Goal: Transaction & Acquisition: Purchase product/service

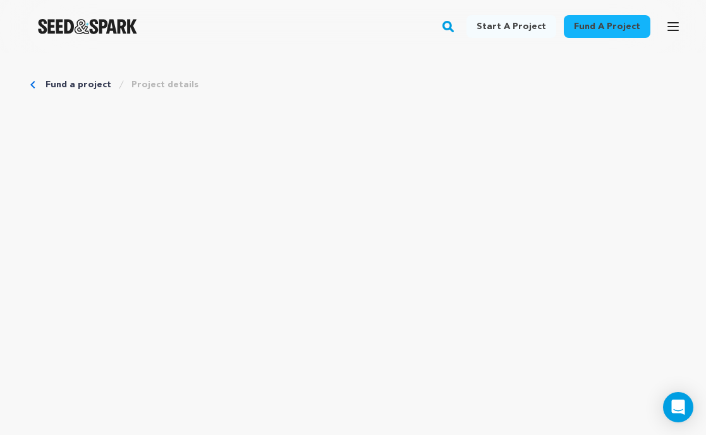
click at [116, 24] on img "Seed&Spark Homepage" at bounding box center [87, 26] width 99 height 15
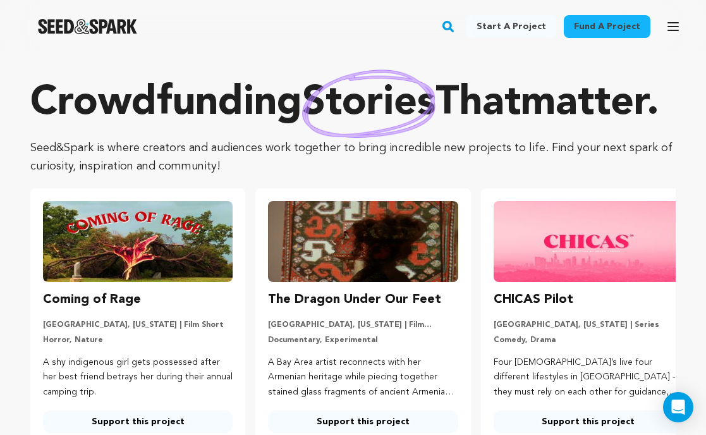
click at [670, 23] on icon "button" at bounding box center [673, 27] width 10 height 8
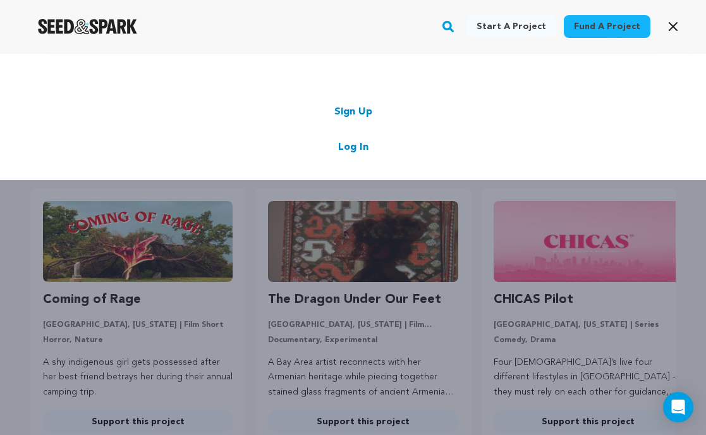
click at [359, 147] on link "Log In" at bounding box center [353, 147] width 30 height 15
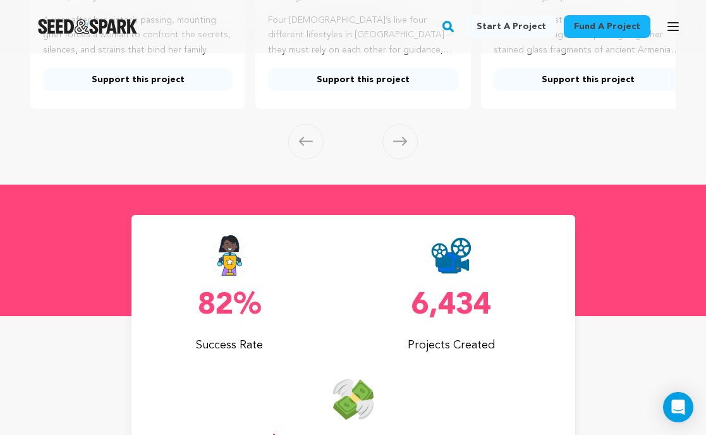
scroll to position [286, 0]
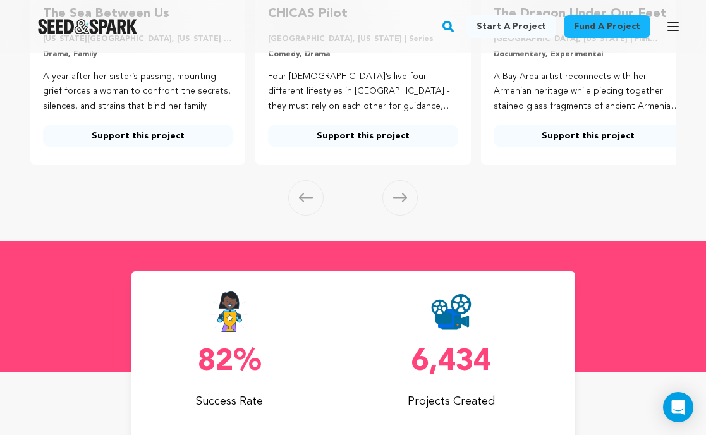
click at [671, 23] on icon "button" at bounding box center [673, 27] width 10 height 8
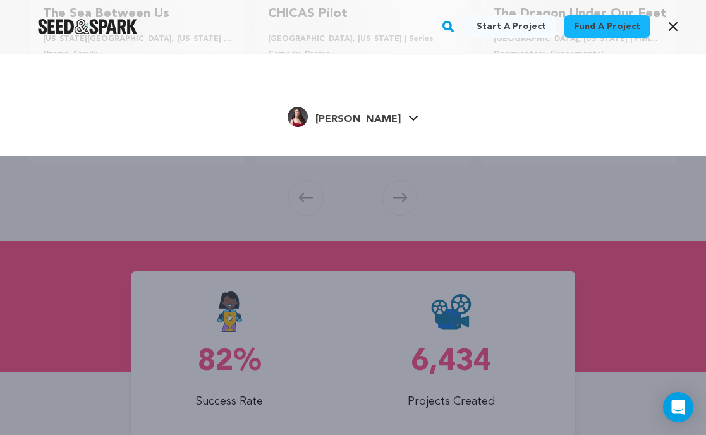
click at [394, 114] on link "Hannah H. Hannah H." at bounding box center [353, 115] width 131 height 23
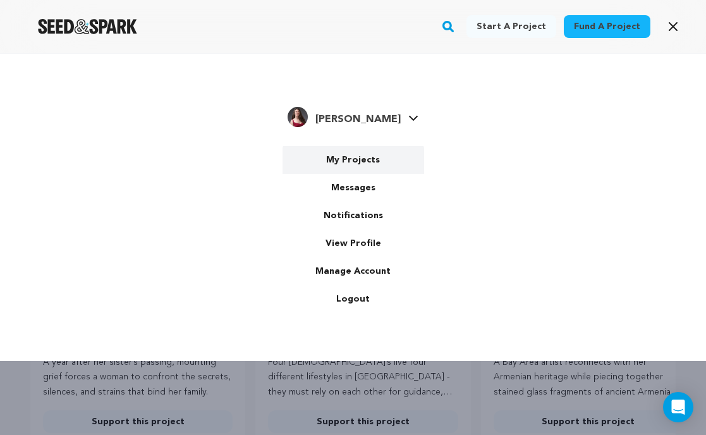
click at [358, 154] on link "My Projects" at bounding box center [354, 160] width 142 height 28
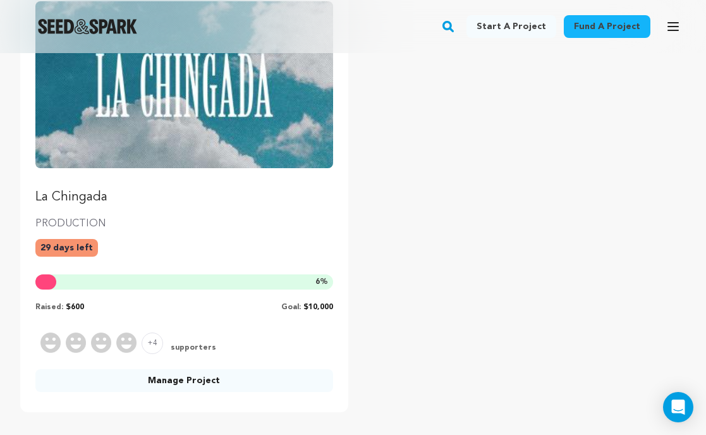
scroll to position [188, 0]
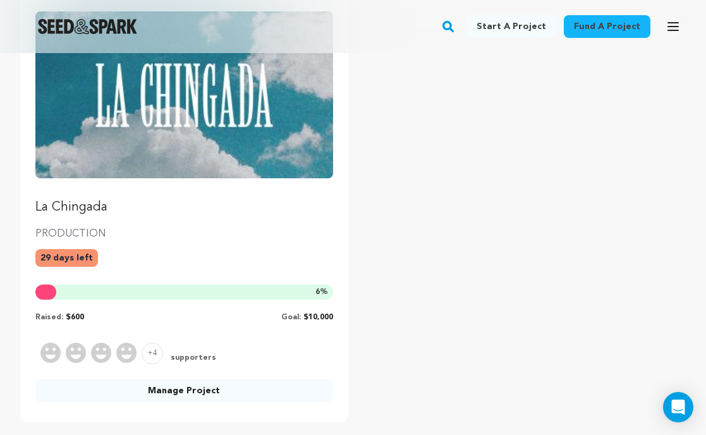
click at [263, 156] on img "Fund La Chingada" at bounding box center [184, 94] width 298 height 167
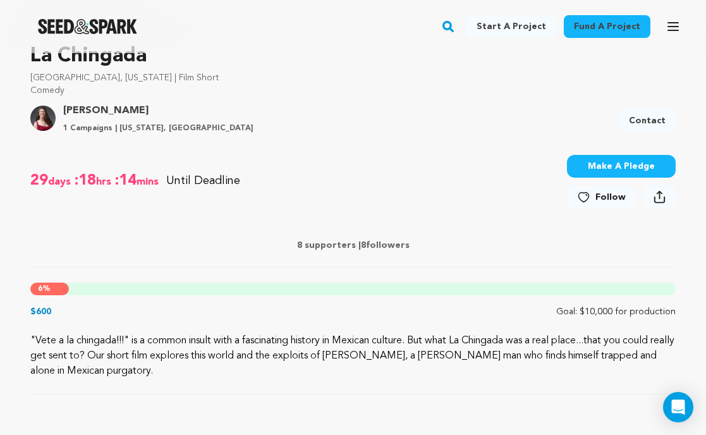
scroll to position [435, 0]
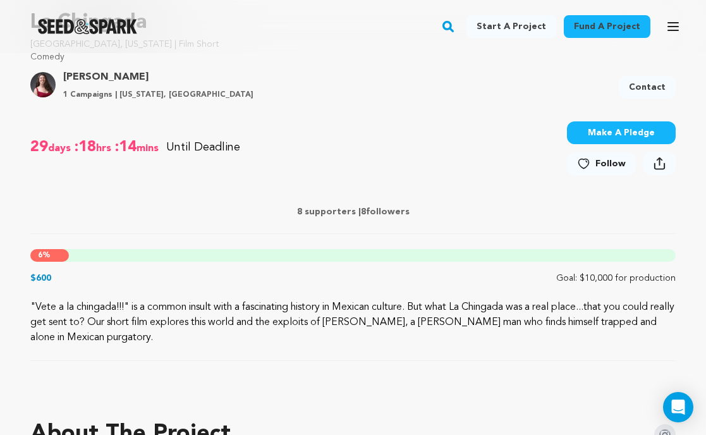
click at [659, 166] on icon at bounding box center [660, 163] width 12 height 13
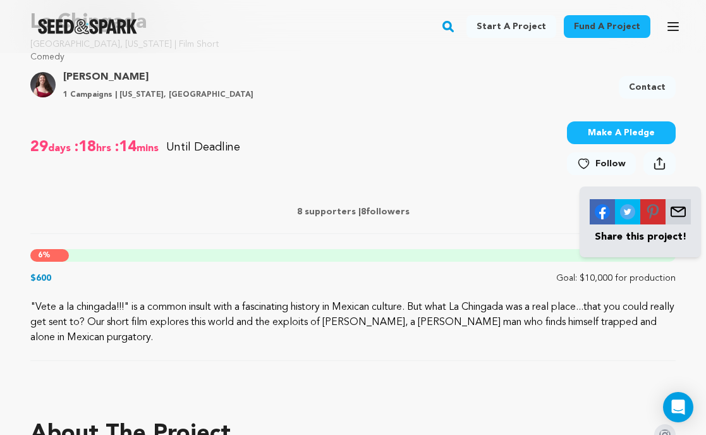
click at [516, 174] on div "29 days :18 hrs :14 mins Until Deadline 6% $600" at bounding box center [352, 149] width 645 height 71
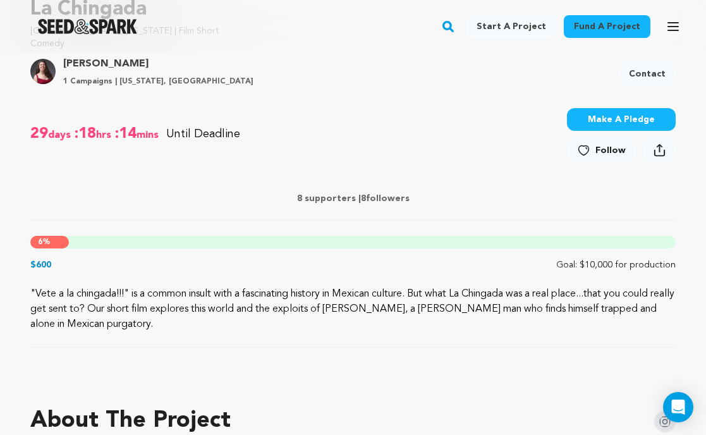
scroll to position [448, 0]
click at [660, 148] on icon at bounding box center [659, 148] width 1 height 8
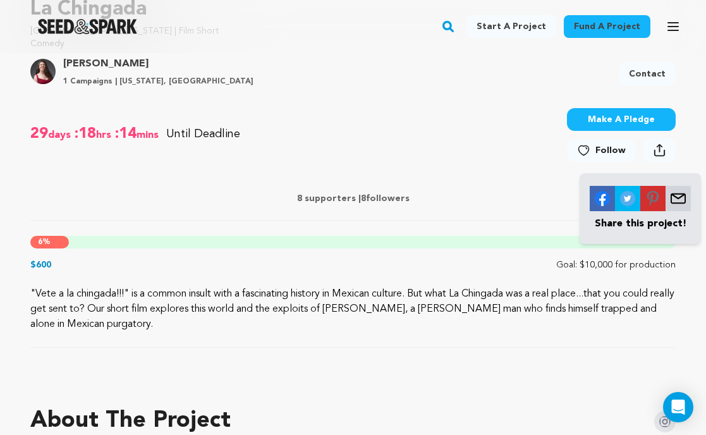
click at [685, 201] on img at bounding box center [678, 198] width 25 height 25
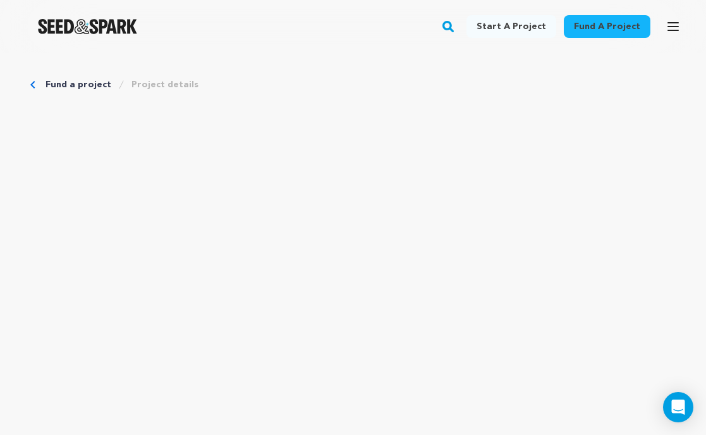
scroll to position [103, 0]
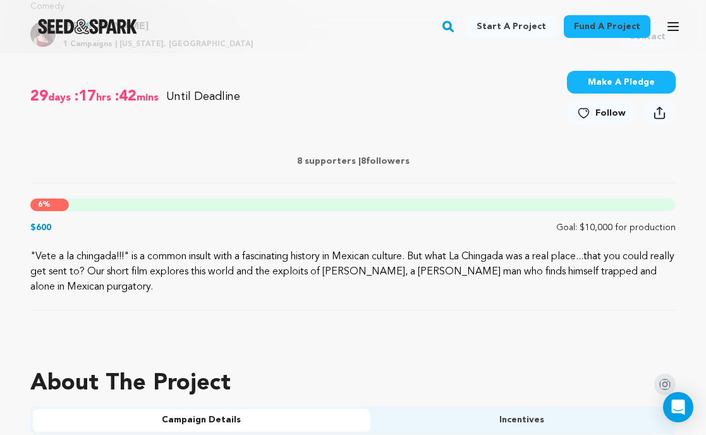
scroll to position [494, 0]
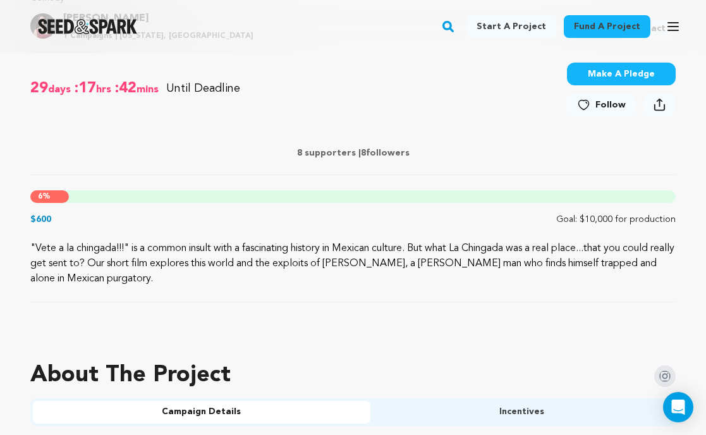
click at [386, 154] on p "8 supporters | 8 followers" at bounding box center [352, 153] width 645 height 13
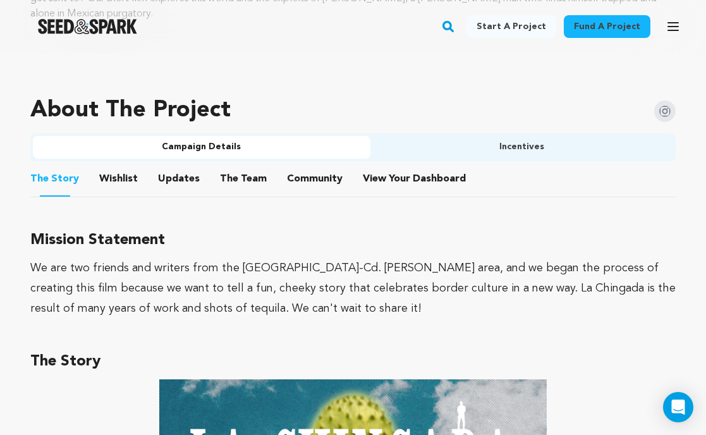
scroll to position [774, 0]
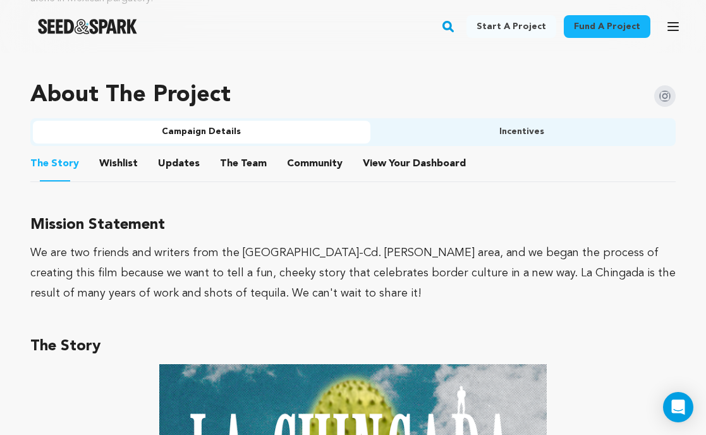
click at [343, 264] on div "We are two friends and writers from the [GEOGRAPHIC_DATA]-Cd. [PERSON_NAME] are…" at bounding box center [352, 273] width 645 height 61
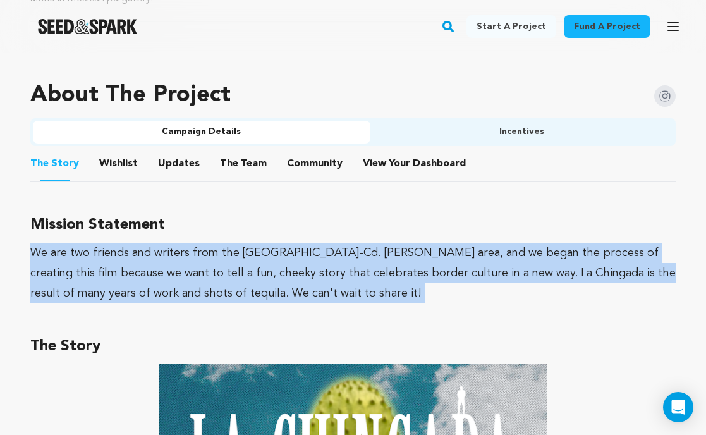
click at [455, 127] on button "Incentives" at bounding box center [521, 132] width 303 height 23
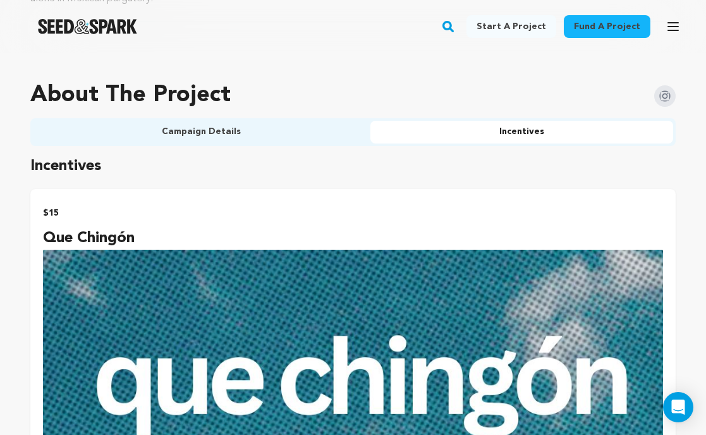
click at [419, 231] on h4 "Que chingón" at bounding box center [353, 238] width 620 height 23
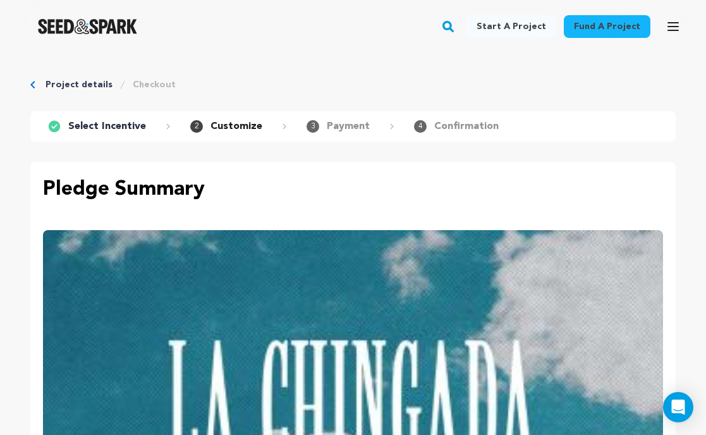
click at [92, 80] on link "Project details" at bounding box center [79, 84] width 67 height 13
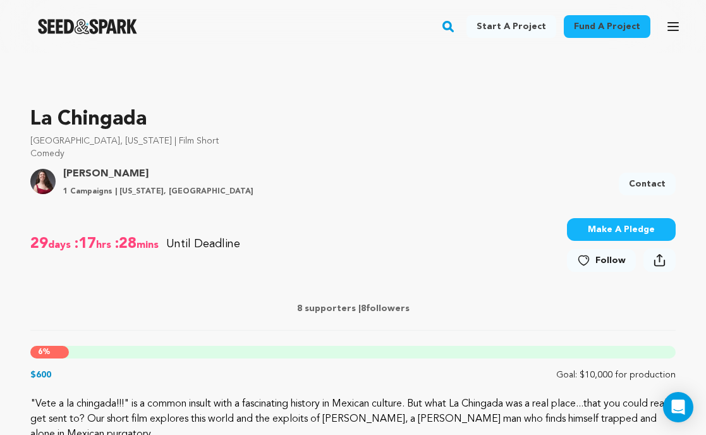
scroll to position [356, 0]
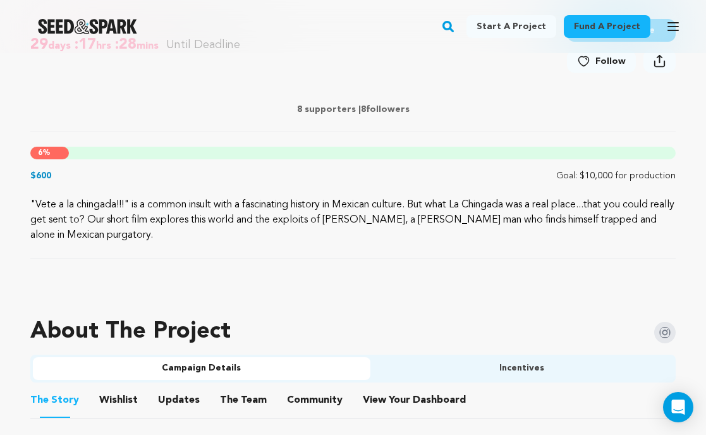
scroll to position [545, 0]
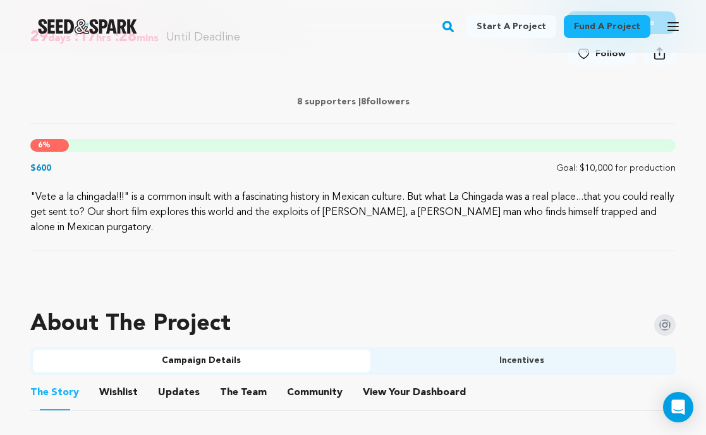
click at [470, 190] on p ""Vete a la chingada!!!" is a common insult with a fascinating history in Mexica…" at bounding box center [352, 213] width 645 height 46
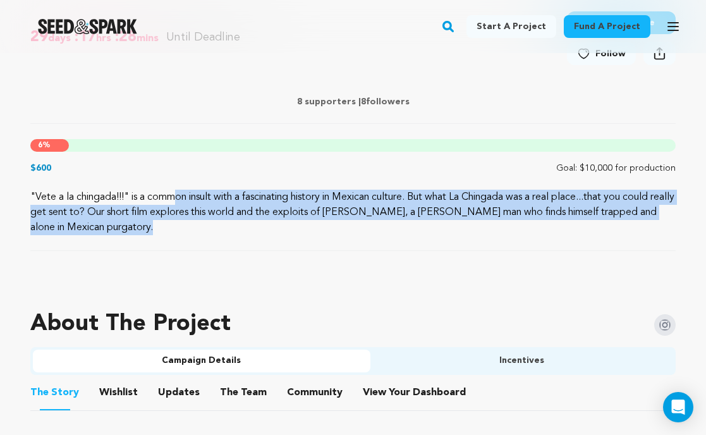
click at [470, 202] on p ""Vete a la chingada!!!" is a common insult with a fascinating history in Mexica…" at bounding box center [352, 213] width 645 height 46
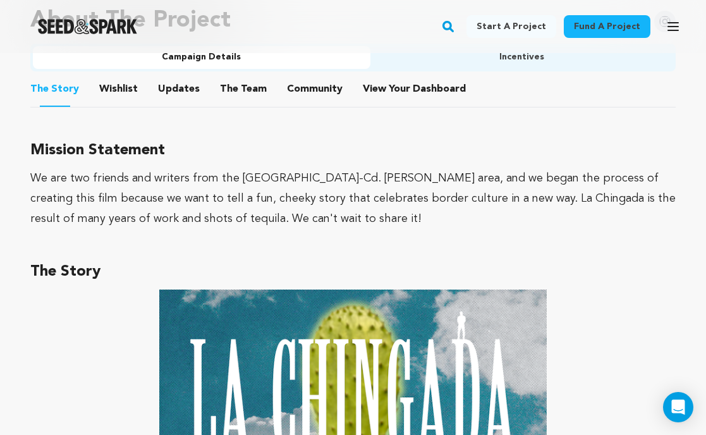
scroll to position [893, 0]
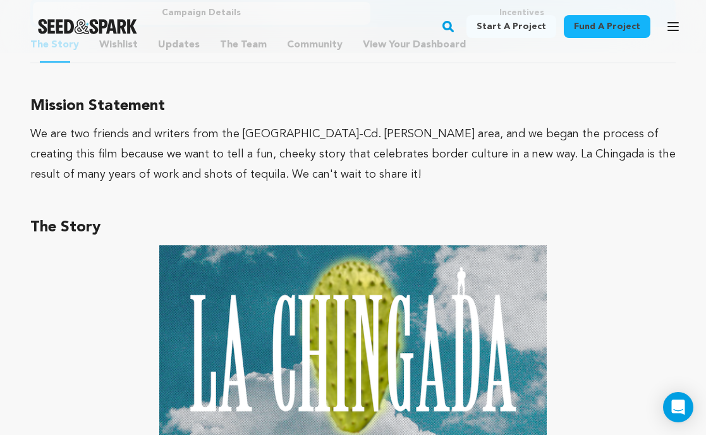
click at [471, 168] on div "We are two friends and writers from the [GEOGRAPHIC_DATA]-Cd. [PERSON_NAME] are…" at bounding box center [352, 154] width 645 height 61
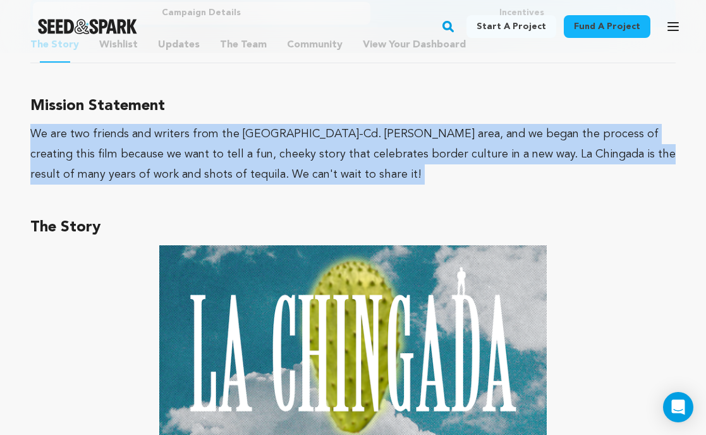
click at [470, 181] on div "We are two friends and writers from the [GEOGRAPHIC_DATA]-Cd. [PERSON_NAME] are…" at bounding box center [352, 154] width 645 height 61
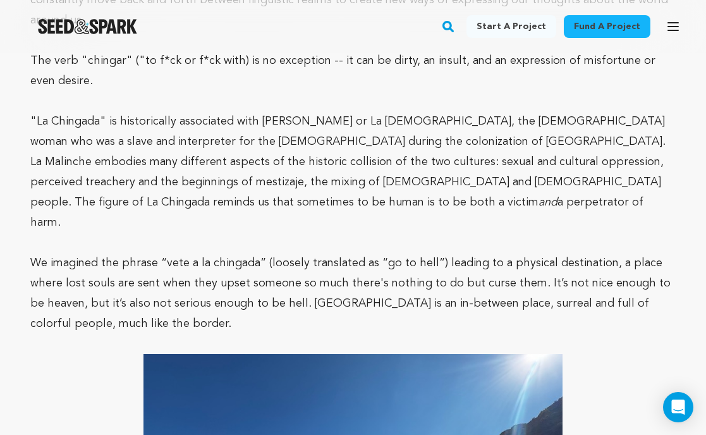
scroll to position [2116, 0]
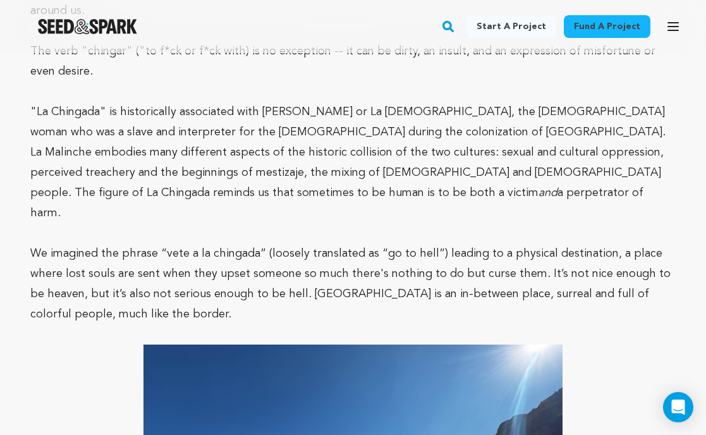
click at [471, 243] on p "We imagined the phrase “vete a la chingada” (loosely translated as “go to hell”…" at bounding box center [352, 283] width 645 height 81
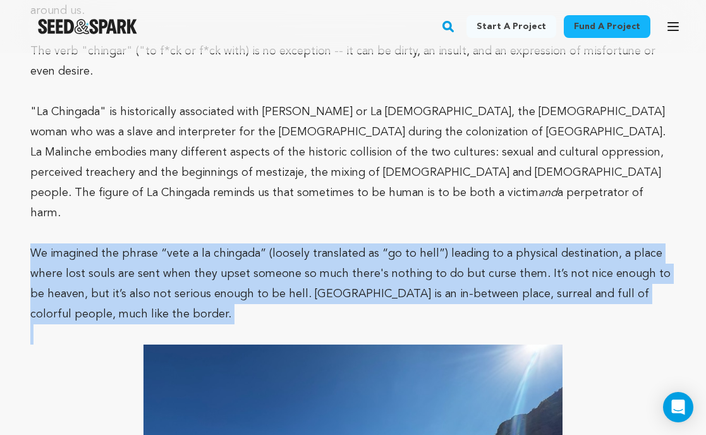
click at [470, 243] on p "We imagined the phrase “vete a la chingada” (loosely translated as “go to hell”…" at bounding box center [352, 283] width 645 height 81
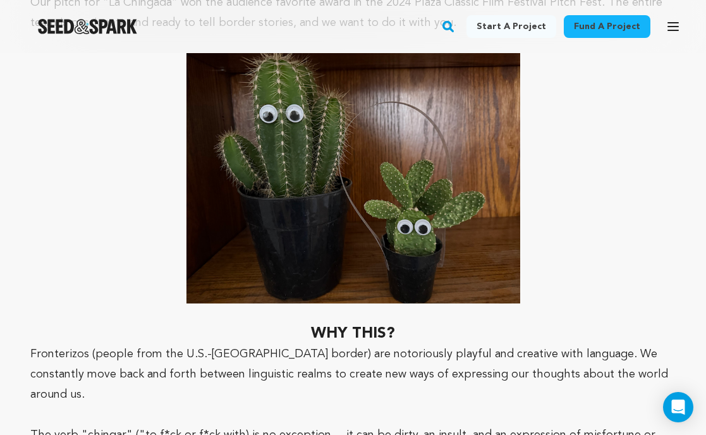
scroll to position [1099, 0]
